Goal: Navigation & Orientation: Find specific page/section

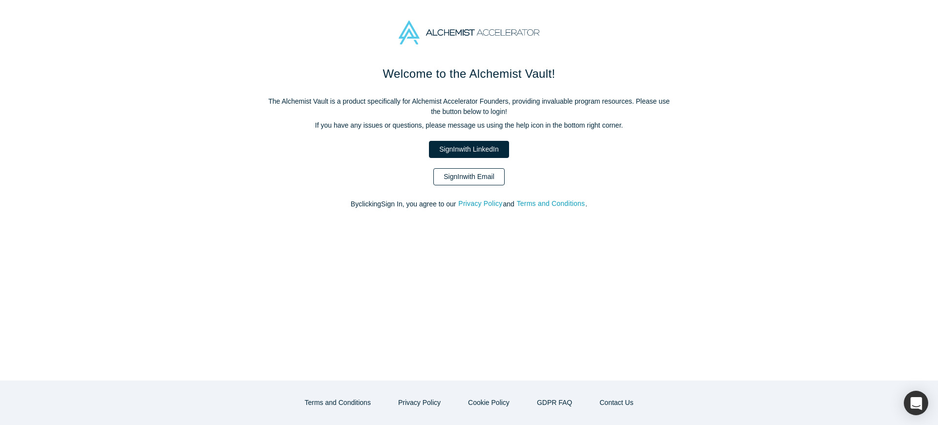
click at [480, 178] on link "Sign In with Email" at bounding box center [468, 176] width 71 height 17
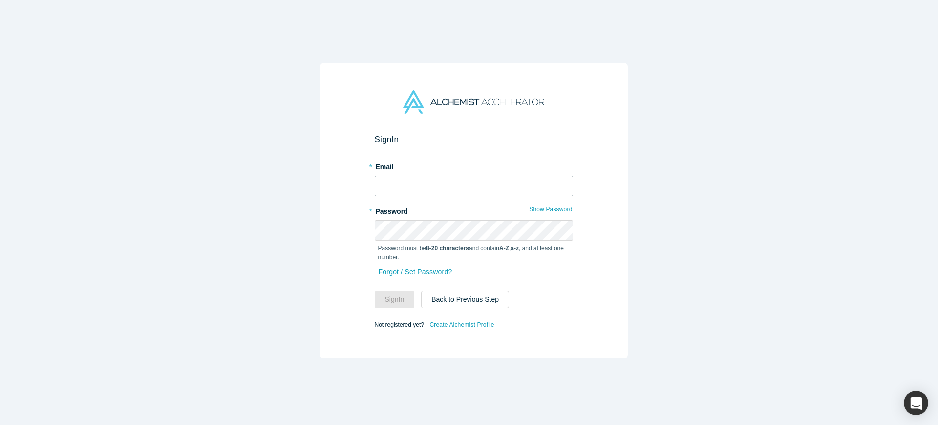
type input "[EMAIL_ADDRESS]"
click at [472, 179] on input "[EMAIL_ADDRESS]" at bounding box center [474, 185] width 198 height 21
click at [393, 300] on button "Sign In" at bounding box center [395, 299] width 40 height 17
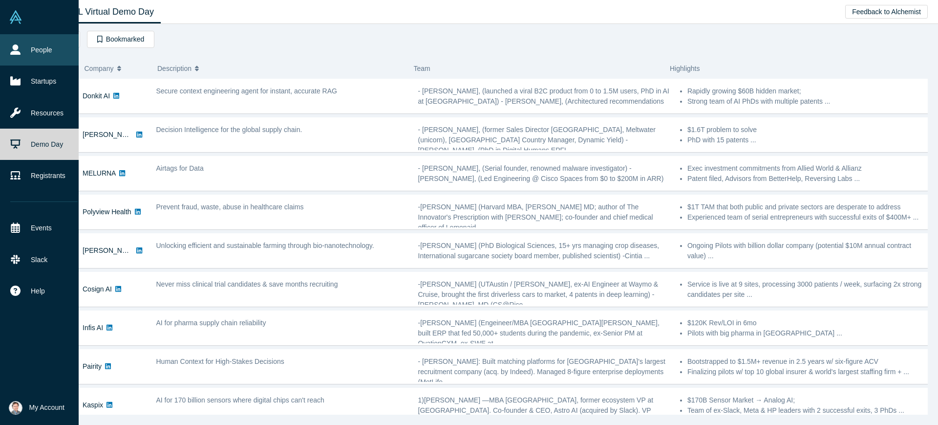
click at [30, 47] on link "People" at bounding box center [44, 49] width 88 height 31
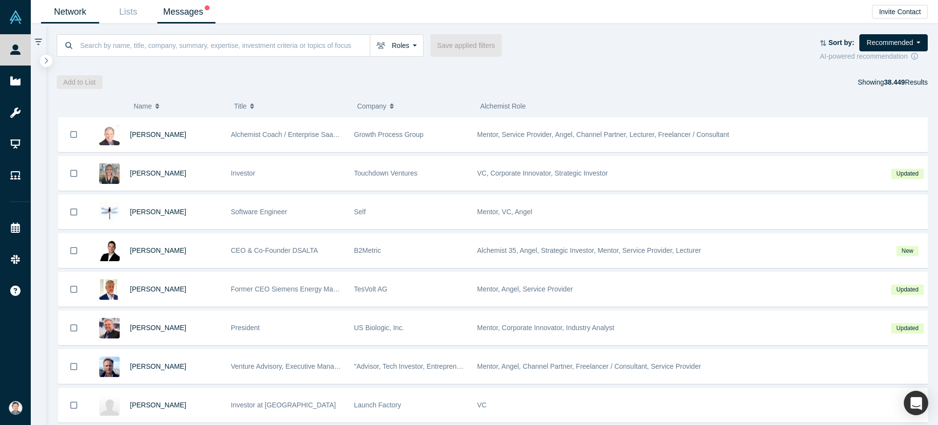
click at [176, 15] on link "Messages" at bounding box center [186, 11] width 58 height 23
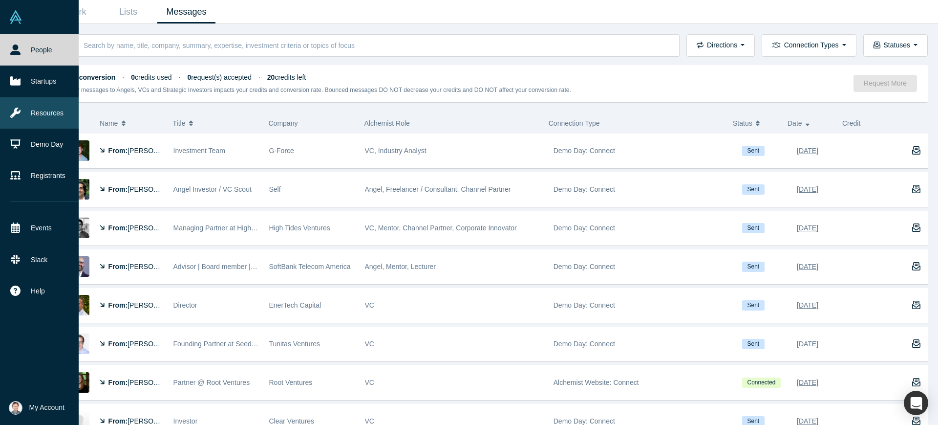
click at [57, 110] on link "Resources" at bounding box center [44, 112] width 88 height 31
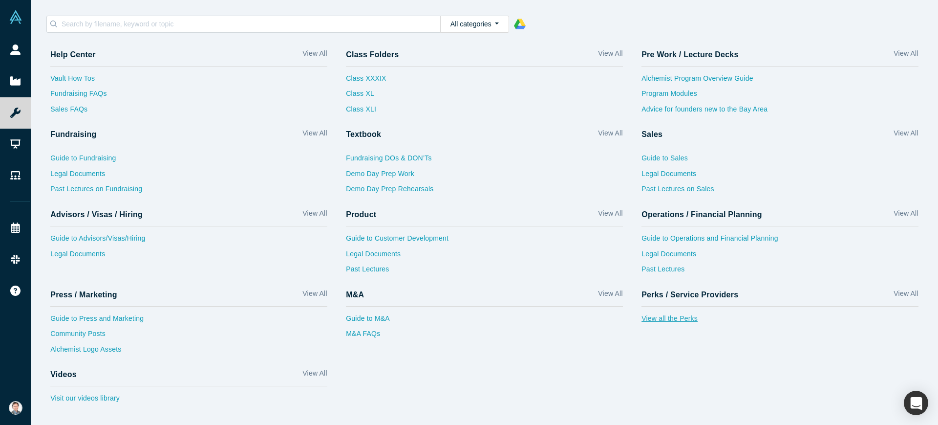
click at [659, 320] on link "View all the Perks" at bounding box center [780, 321] width 277 height 16
